Goal: Obtain resource: Download file/media

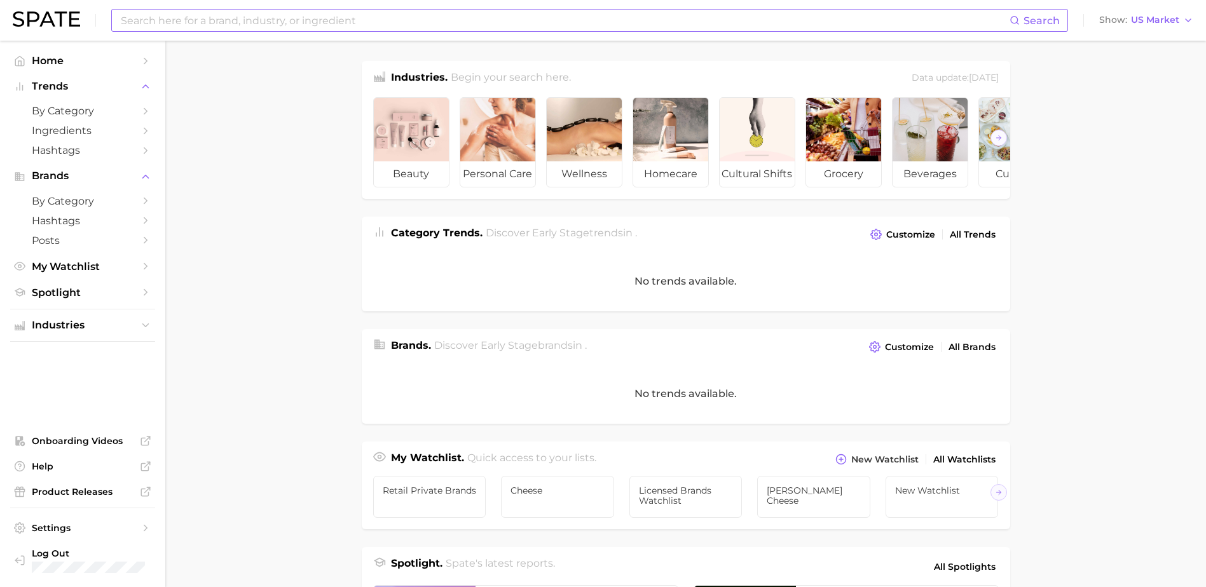
click at [163, 27] on input at bounding box center [564, 21] width 890 height 22
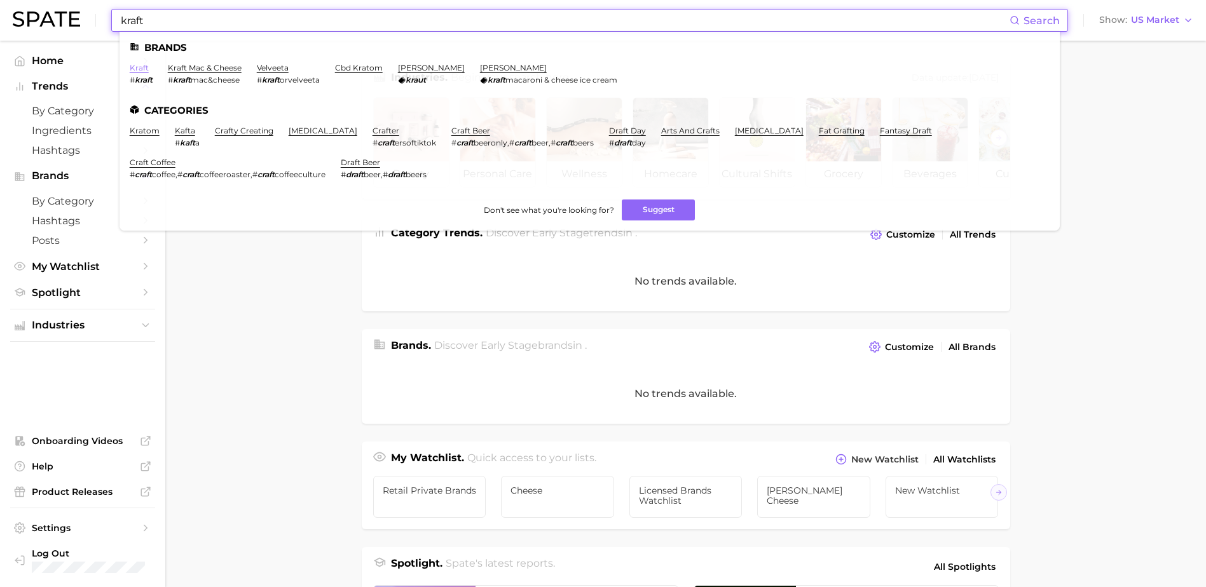
type input "kraft"
click at [146, 71] on link "kraft" at bounding box center [139, 68] width 19 height 10
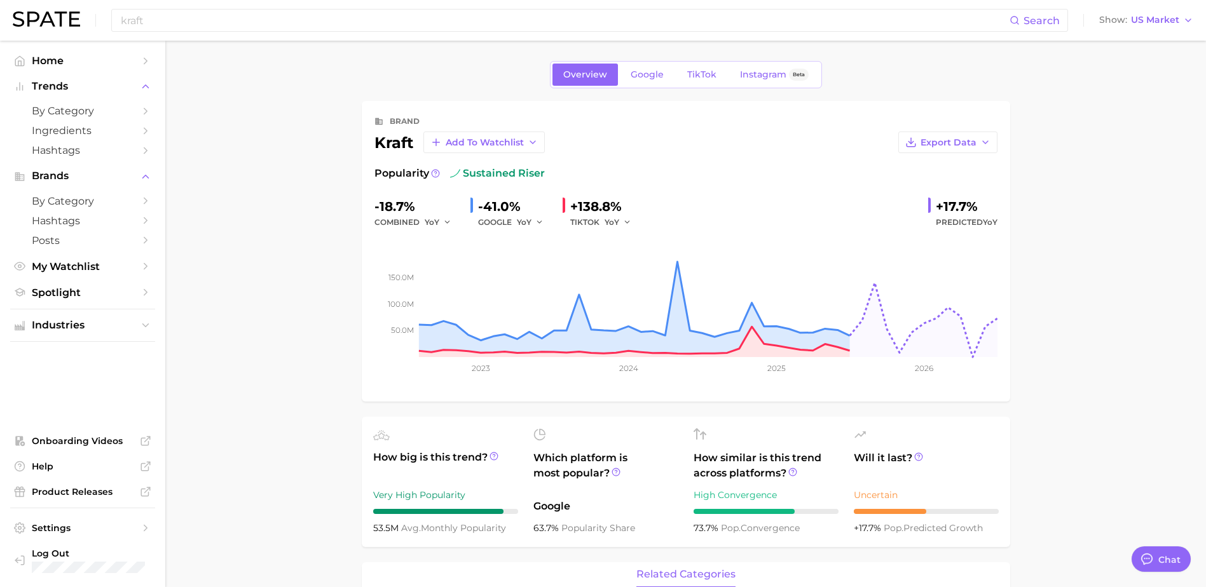
click at [960, 128] on div "brand" at bounding box center [685, 121] width 623 height 15
click at [962, 142] on span "Export Data" at bounding box center [948, 142] width 56 height 11
type textarea "x"
click at [920, 168] on span "Time Series CSV" at bounding box center [916, 166] width 74 height 11
